Goal: Use online tool/utility: Utilize a website feature to perform a specific function

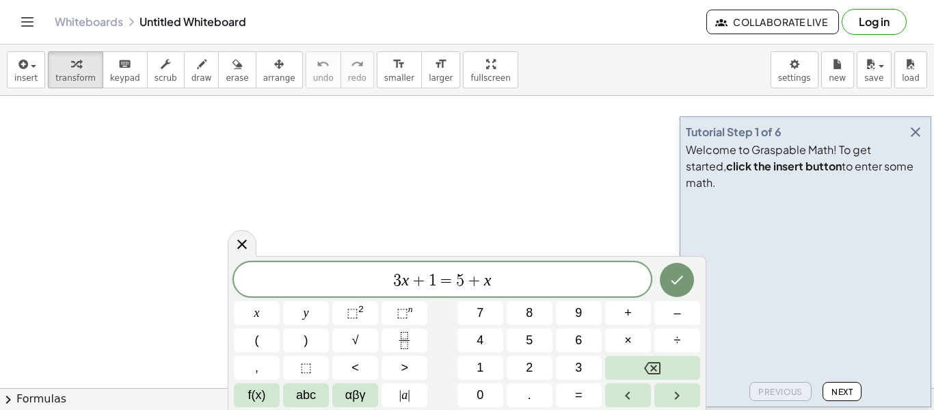
click at [912, 140] on icon "button" at bounding box center [915, 132] width 16 height 16
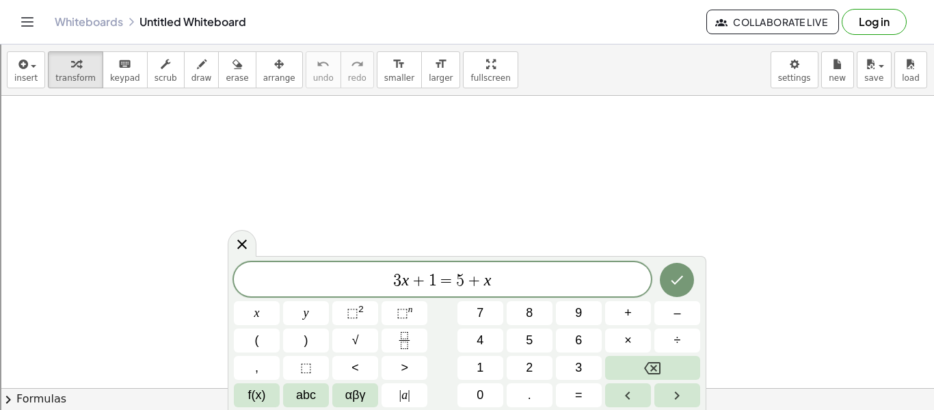
click at [523, 263] on div "3 x + 1 = 5 + x" at bounding box center [442, 279] width 417 height 34
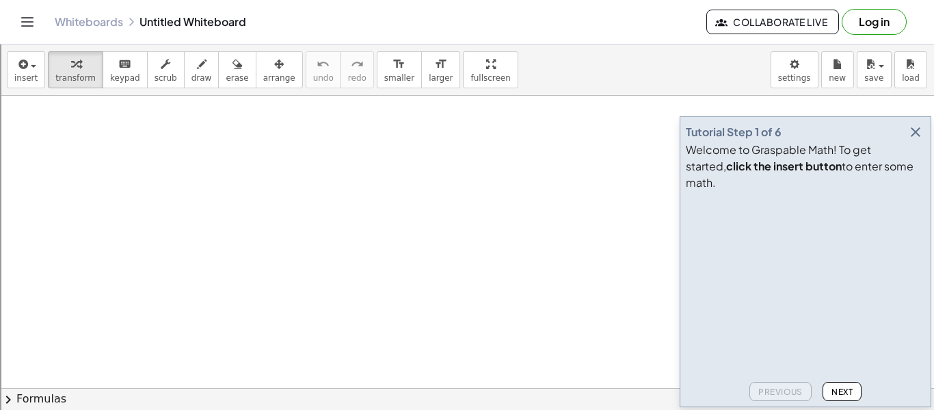
click at [907, 140] on icon "button" at bounding box center [915, 132] width 16 height 16
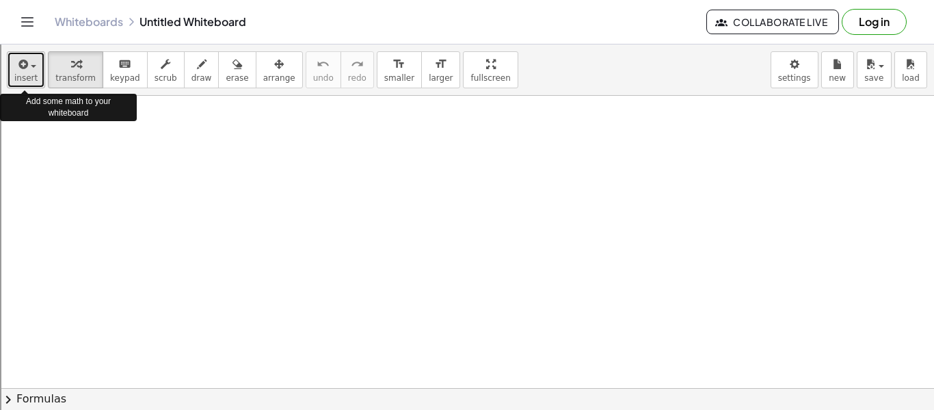
click at [35, 68] on button "insert" at bounding box center [26, 69] width 38 height 37
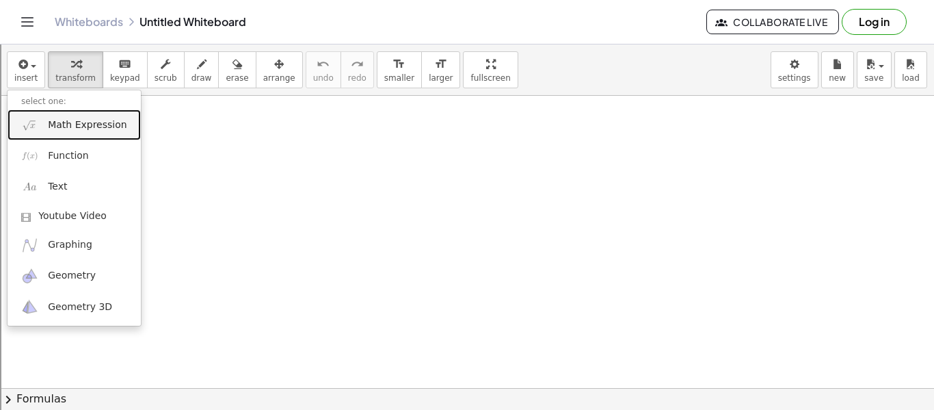
click at [100, 128] on span "Math Expression" at bounding box center [87, 125] width 79 height 14
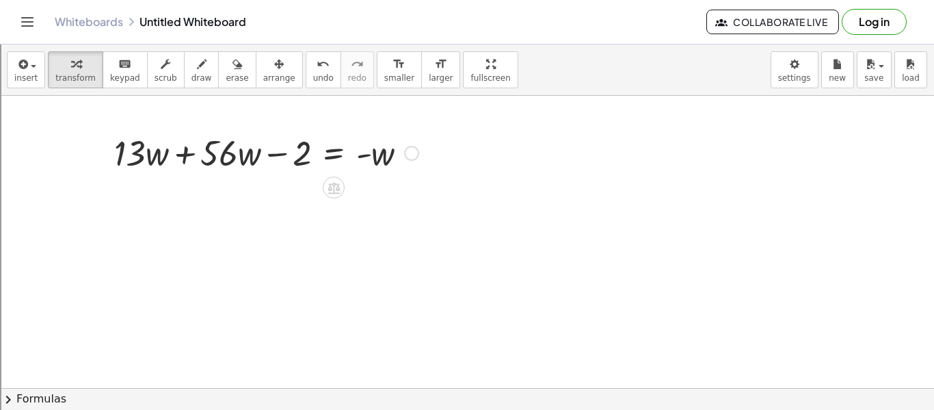
click at [128, 146] on div at bounding box center [266, 152] width 318 height 47
click at [410, 154] on div at bounding box center [411, 153] width 15 height 15
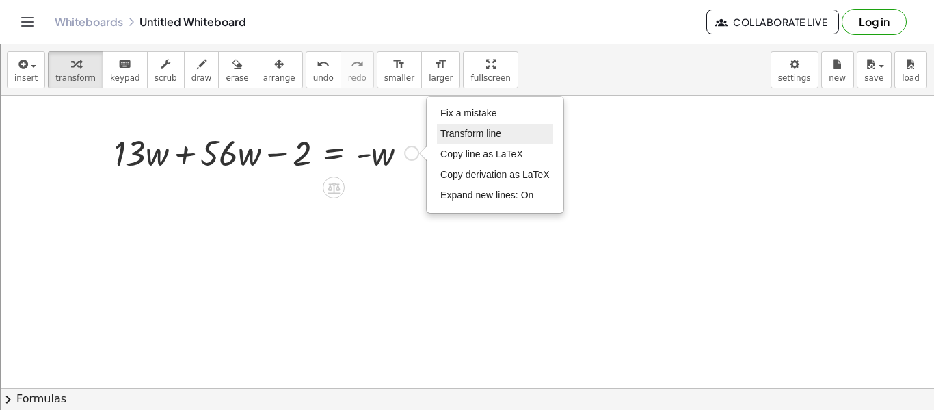
click at [484, 137] on span "Transform line" at bounding box center [470, 133] width 61 height 11
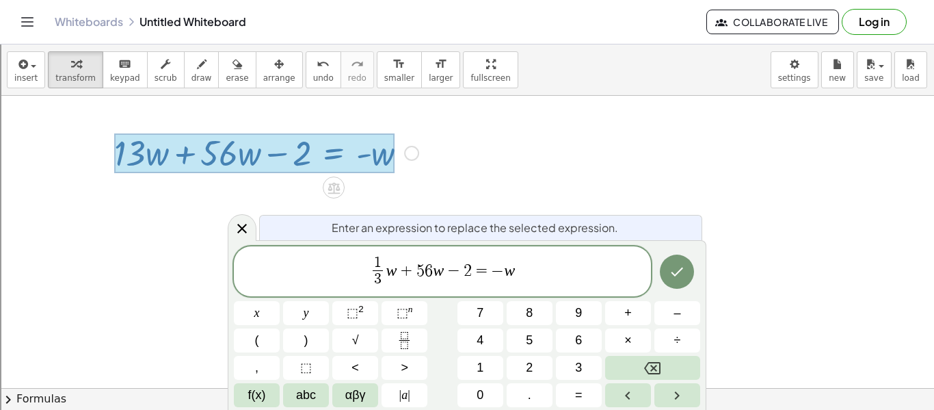
click at [434, 272] on var "w" at bounding box center [438, 270] width 11 height 18
click at [679, 272] on icon "Done" at bounding box center [677, 271] width 16 height 16
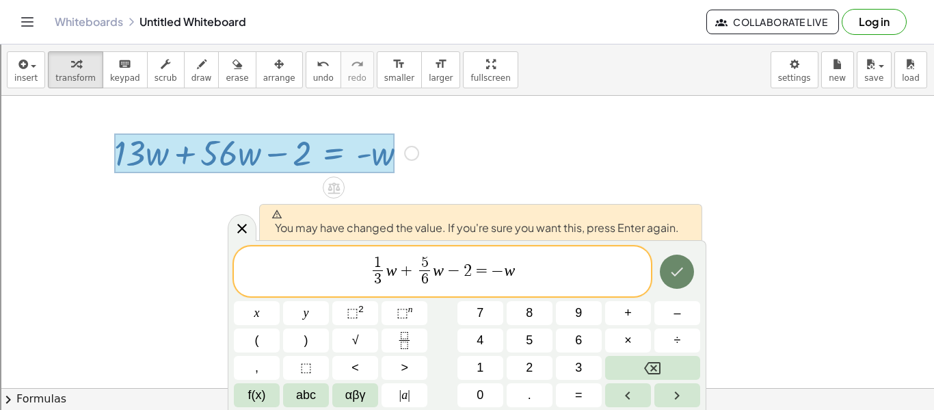
click at [678, 272] on icon "Done" at bounding box center [678, 271] width 12 height 9
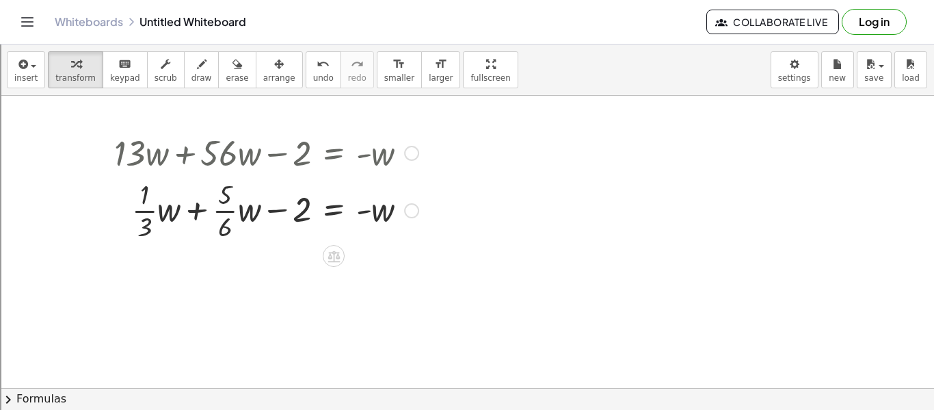
click at [203, 210] on div at bounding box center [266, 209] width 318 height 68
click at [232, 215] on div at bounding box center [266, 209] width 318 height 68
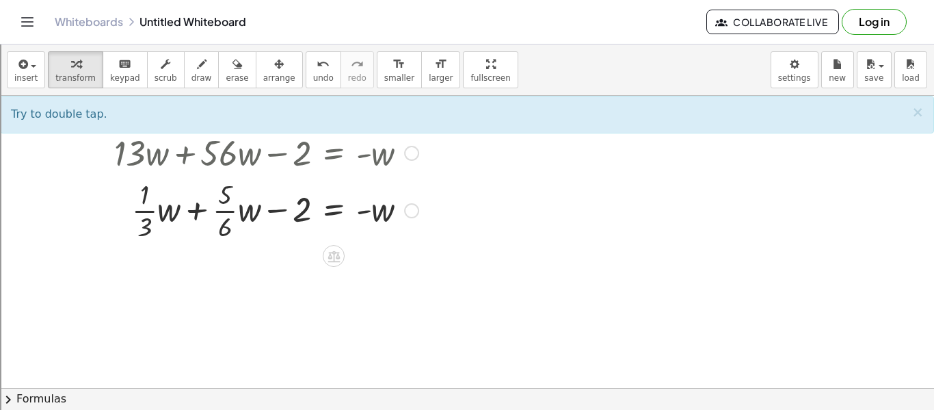
click at [220, 211] on div at bounding box center [266, 209] width 318 height 68
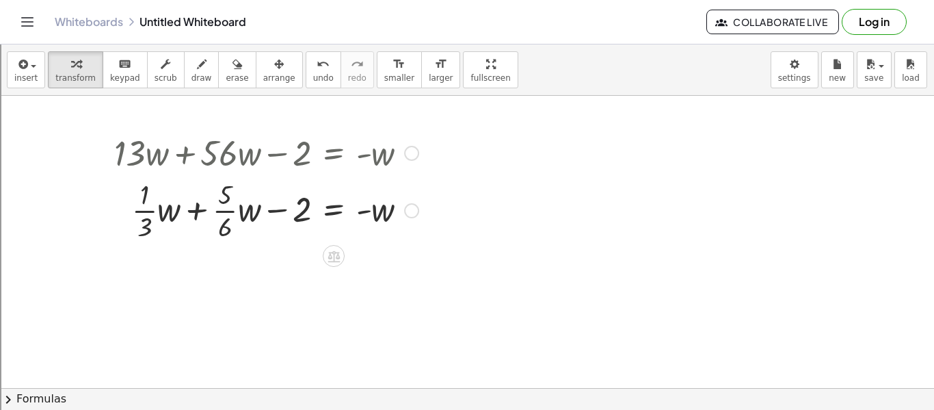
click at [220, 211] on div at bounding box center [266, 209] width 318 height 68
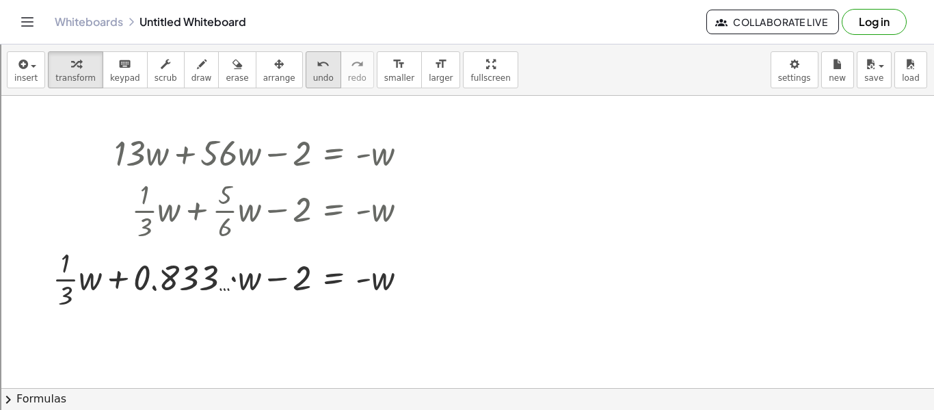
click at [313, 64] on div "undo" at bounding box center [323, 63] width 21 height 16
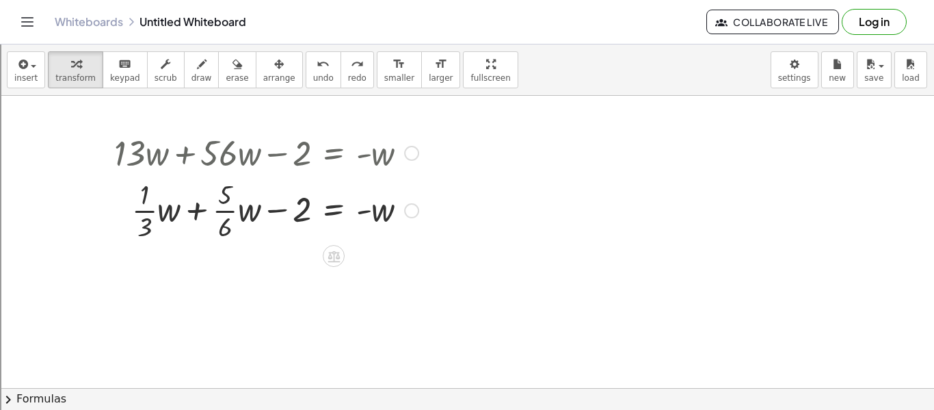
click at [142, 217] on div at bounding box center [266, 209] width 318 height 68
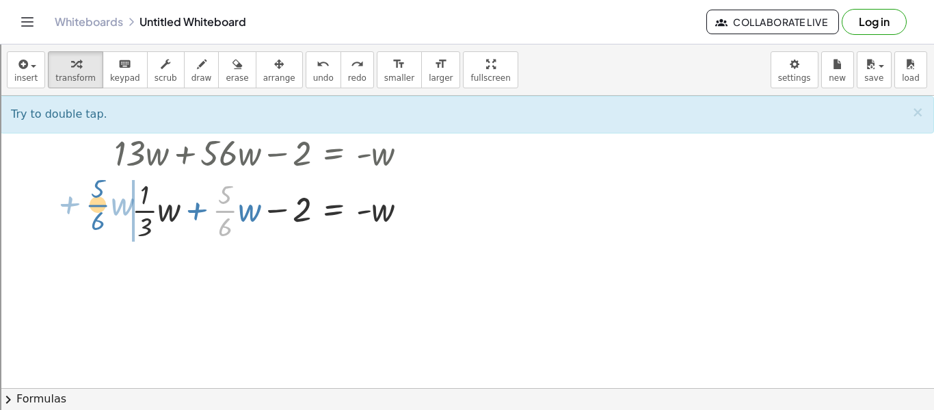
drag, startPoint x: 227, startPoint y: 206, endPoint x: 105, endPoint y: 198, distance: 122.6
click at [105, 198] on div "+ · 13 · w + · 56 · w − 2 = - w · · 5 · 6 + · w + · · 1 · 3 · w + · · 5 · 6 · w…" at bounding box center [261, 186] width 335 height 122
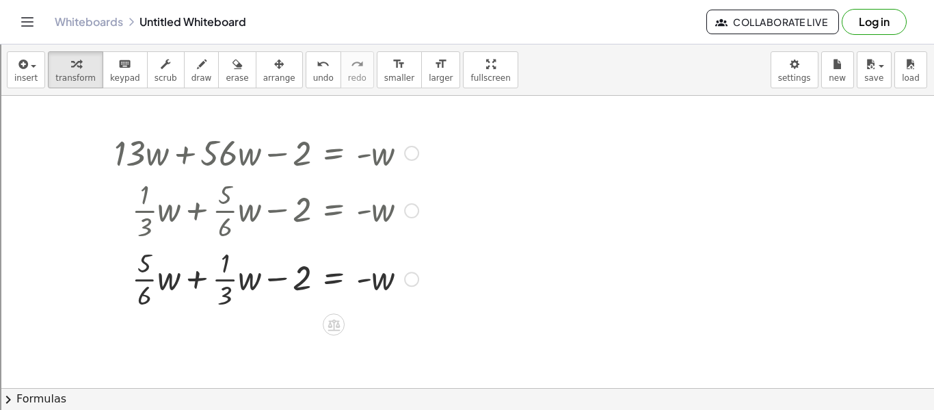
click at [193, 274] on div at bounding box center [266, 277] width 318 height 68
drag, startPoint x: 377, startPoint y: 276, endPoint x: 122, endPoint y: 266, distance: 254.6
click at [122, 266] on div at bounding box center [266, 277] width 318 height 68
click at [419, 285] on div at bounding box center [280, 277] width 421 height 68
drag, startPoint x: 294, startPoint y: 278, endPoint x: 410, endPoint y: 284, distance: 116.5
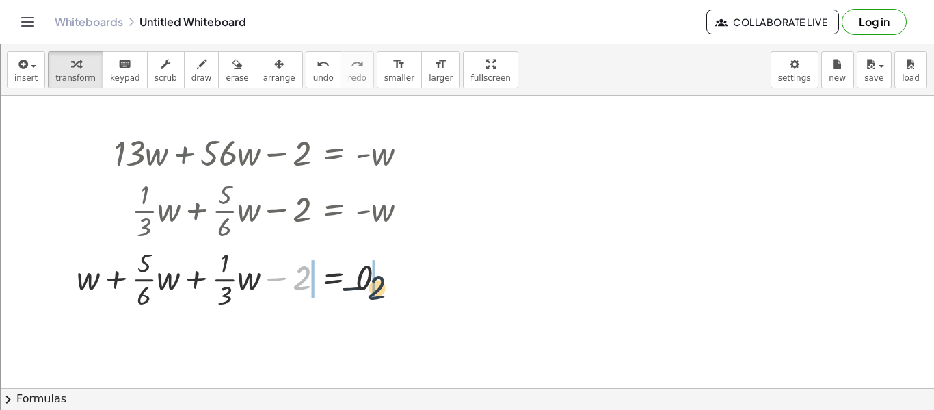
click at [410, 284] on div at bounding box center [248, 277] width 356 height 68
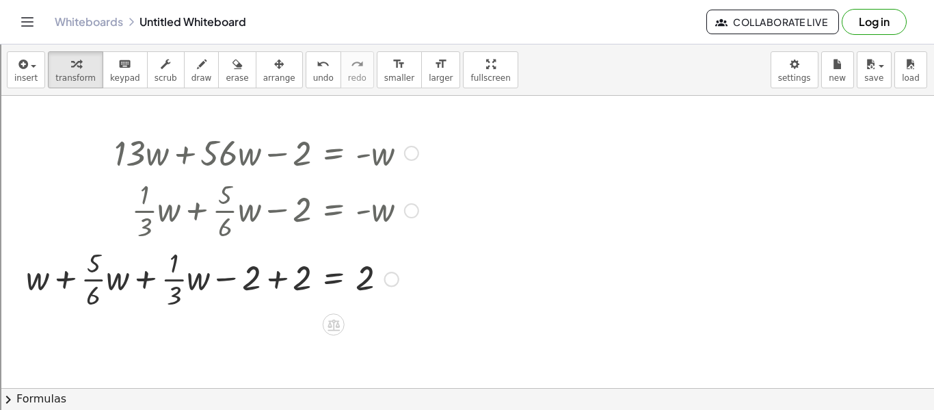
click at [279, 283] on div at bounding box center [222, 277] width 406 height 68
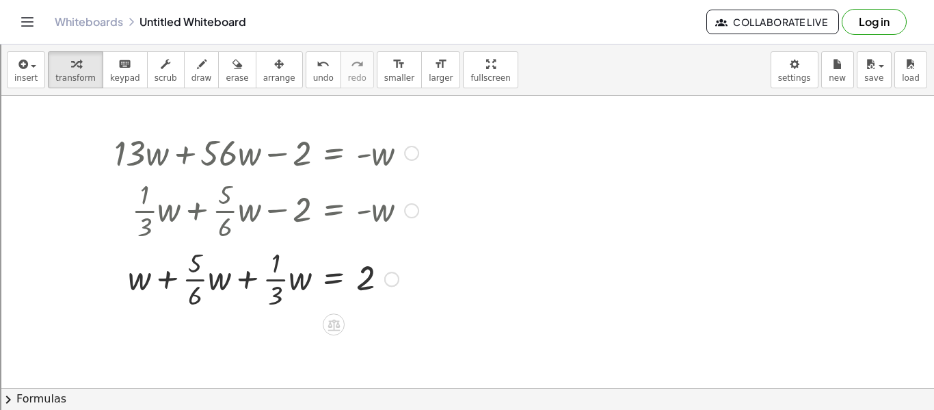
click at [236, 279] on div at bounding box center [266, 277] width 318 height 68
drag, startPoint x: 276, startPoint y: 293, endPoint x: 280, endPoint y: 299, distance: 7.3
click at [280, 299] on div at bounding box center [266, 277] width 318 height 68
click at [386, 278] on div at bounding box center [387, 278] width 15 height 15
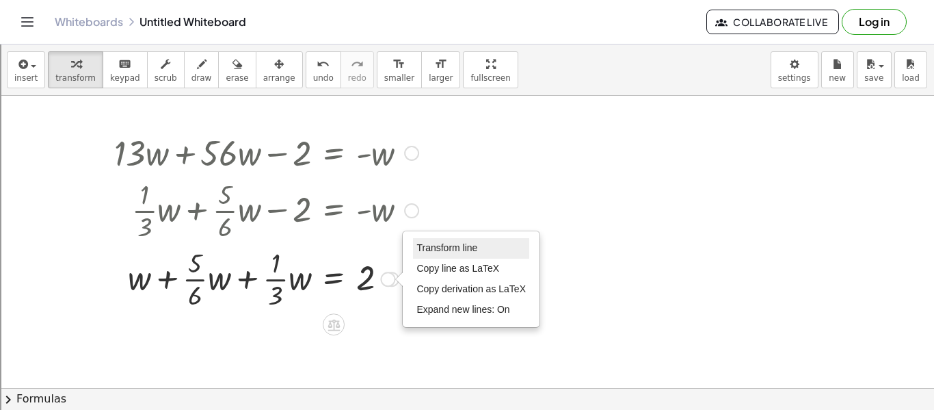
click at [444, 250] on span "Transform line" at bounding box center [446, 247] width 61 height 11
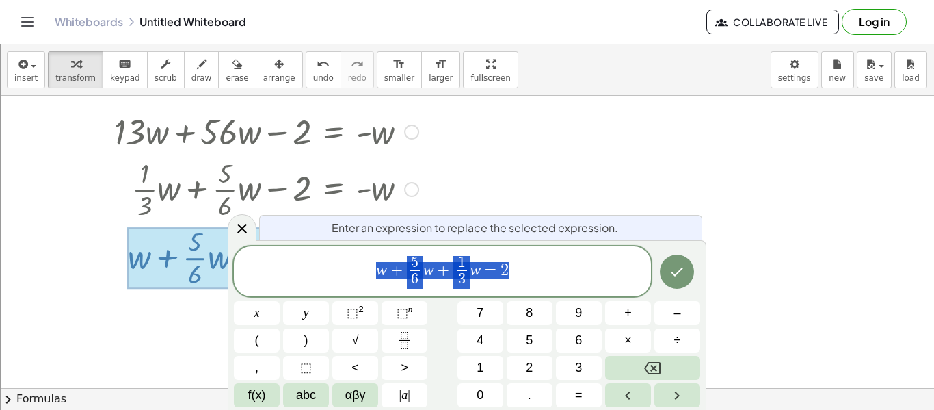
scroll to position [22, 0]
click at [691, 263] on button "Done" at bounding box center [677, 271] width 34 height 34
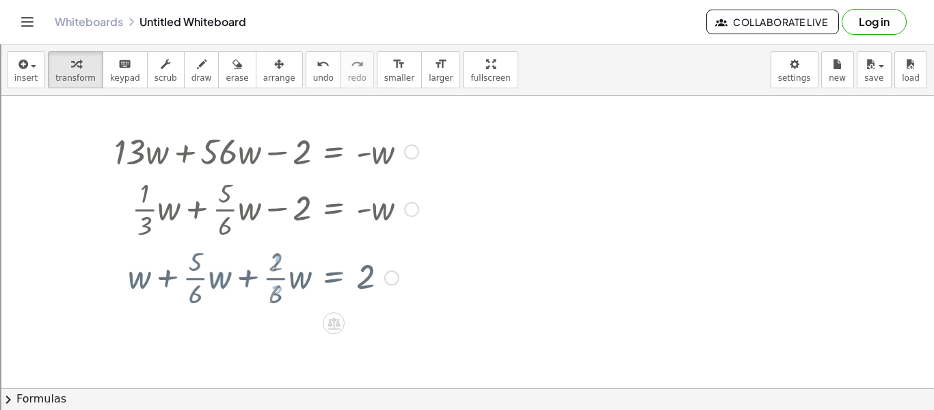
scroll to position [0, 0]
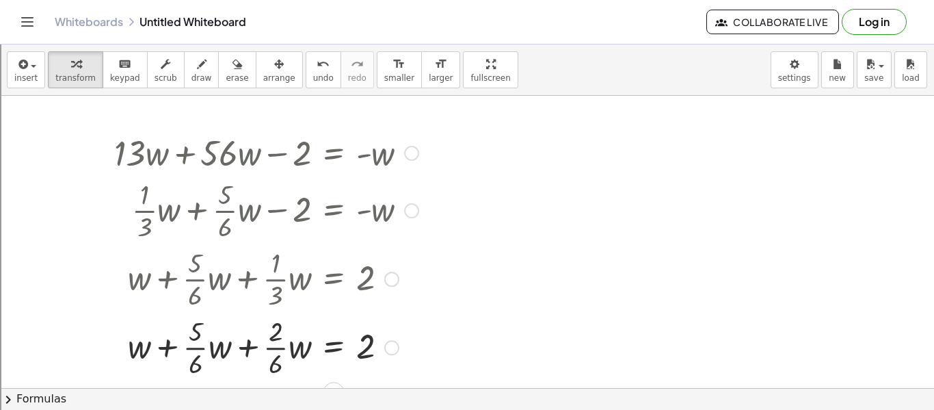
click at [245, 358] on div at bounding box center [266, 346] width 318 height 68
click at [249, 347] on div at bounding box center [266, 346] width 318 height 68
